Goal: Check status

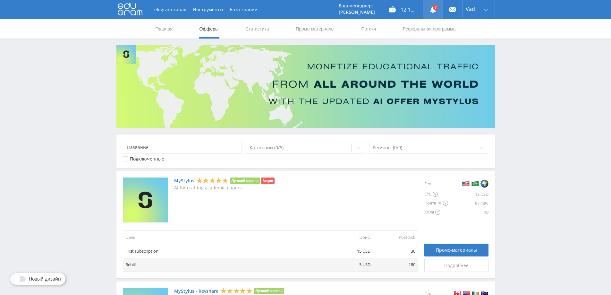
click at [433, 8] on link at bounding box center [432, 9] width 19 height 19
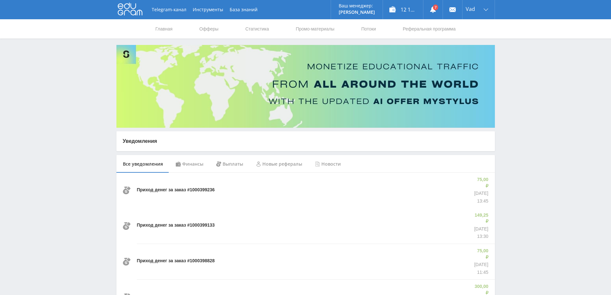
click at [235, 163] on div "Выплаты" at bounding box center [230, 164] width 40 height 18
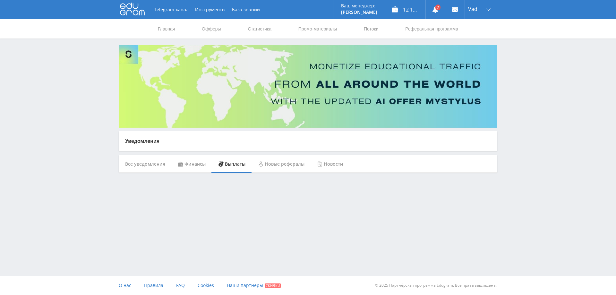
click at [138, 165] on div "Все уведомления" at bounding box center [145, 164] width 53 height 18
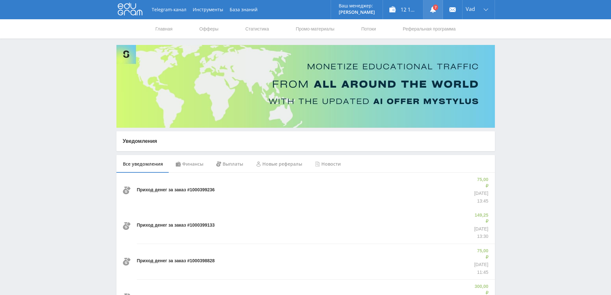
click at [431, 9] on icon at bounding box center [433, 9] width 6 height 6
click at [256, 28] on link "Статистика" at bounding box center [257, 28] width 25 height 19
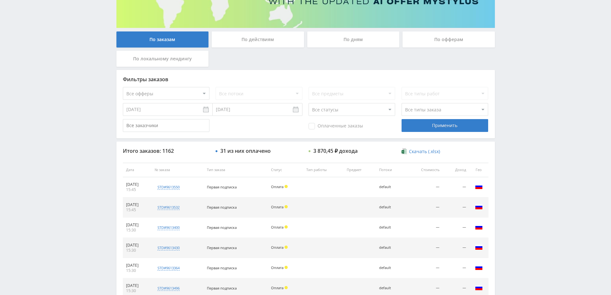
scroll to position [64, 0]
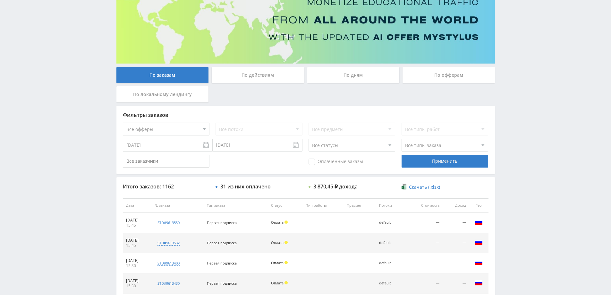
click at [370, 71] on div "По дням" at bounding box center [353, 75] width 92 height 16
click at [0, 0] on input "По дням" at bounding box center [0, 0] width 0 height 0
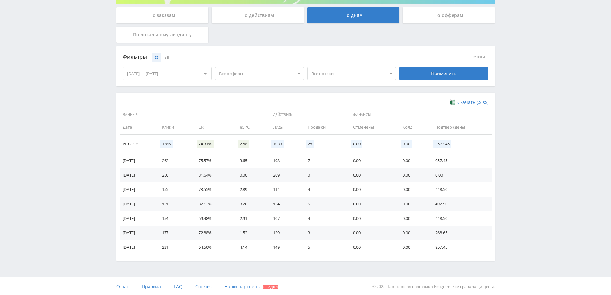
scroll to position [125, 0]
